Goal: Complete application form

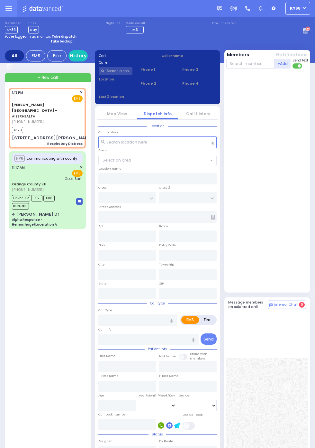
select select
type input "Respiratory Distress"
radio input "true"
select select
type input "13:13"
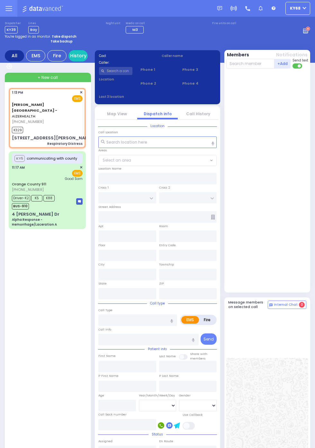
type input "13:14"
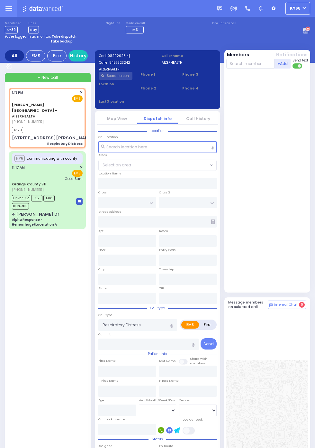
type input "[STREET_ADDRESS][PERSON_NAME]"
type input "14"
type input "Monroe"
type input "[GEOGRAPHIC_DATA]"
type input "6112"
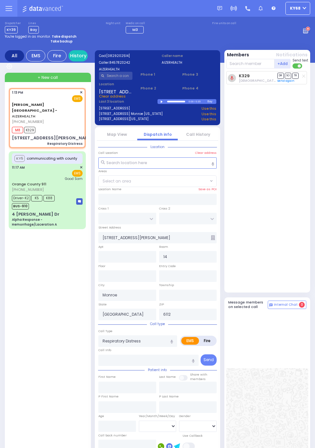
select select
radio input "true"
select select
radio input "true"
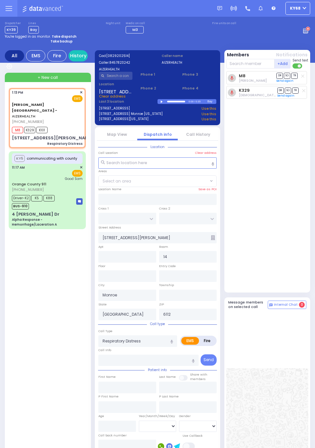
select select
